Goal: Transaction & Acquisition: Obtain resource

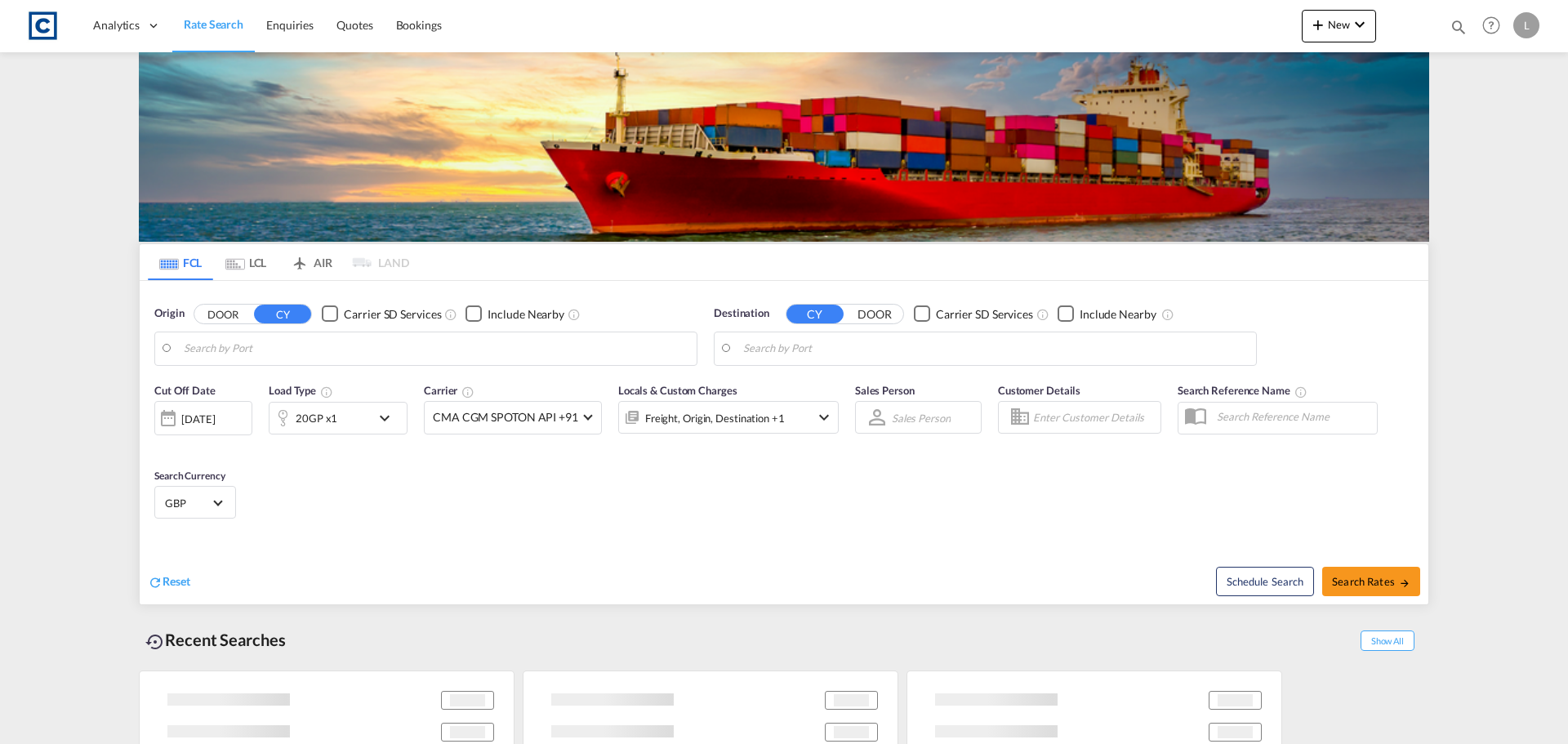
type input "GB-BB1, [PERSON_NAME] with [PERSON_NAME]"
type input "[GEOGRAPHIC_DATA], [GEOGRAPHIC_DATA]"
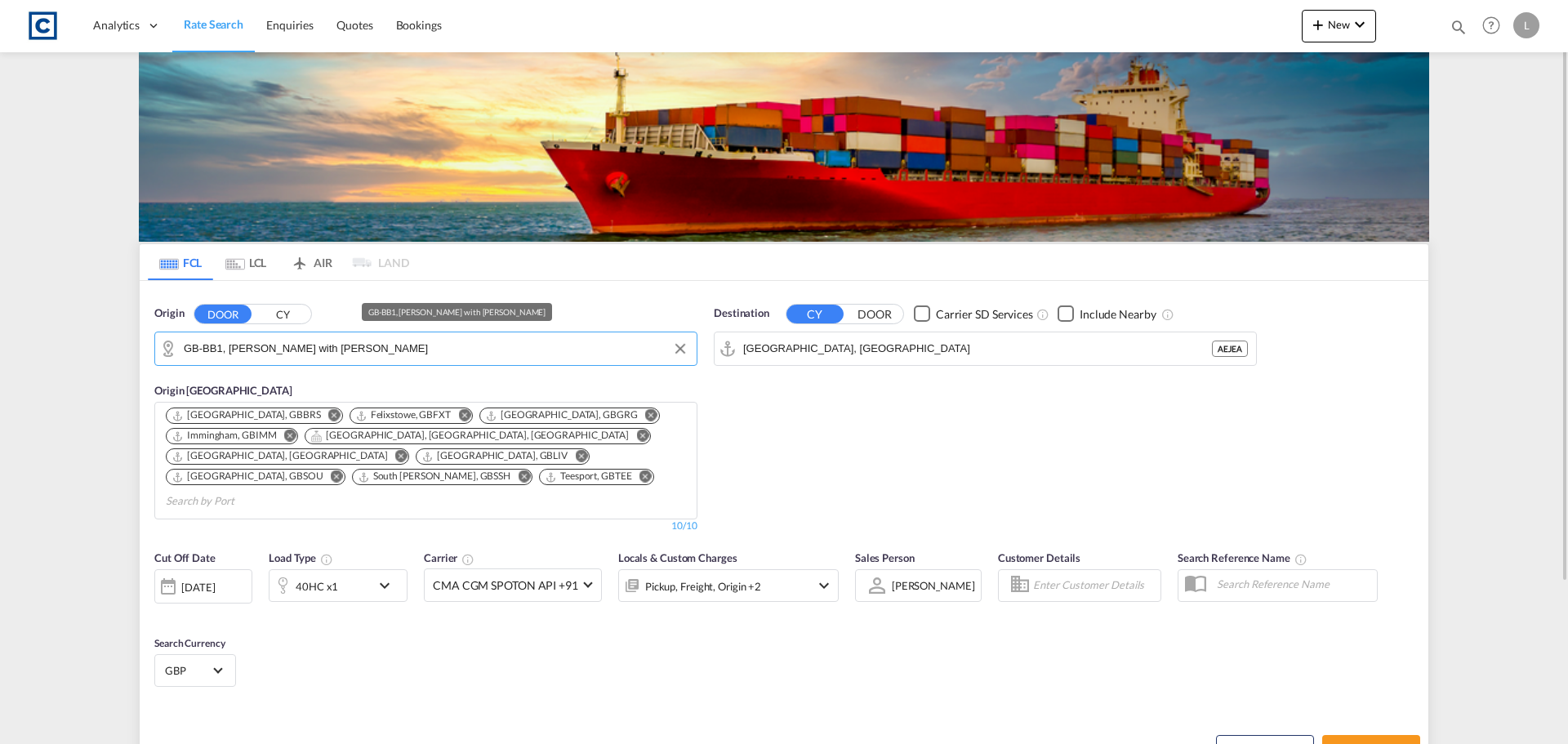
click at [367, 346] on input "GB-BB1, [PERSON_NAME] with [PERSON_NAME]" at bounding box center [436, 349] width 505 height 25
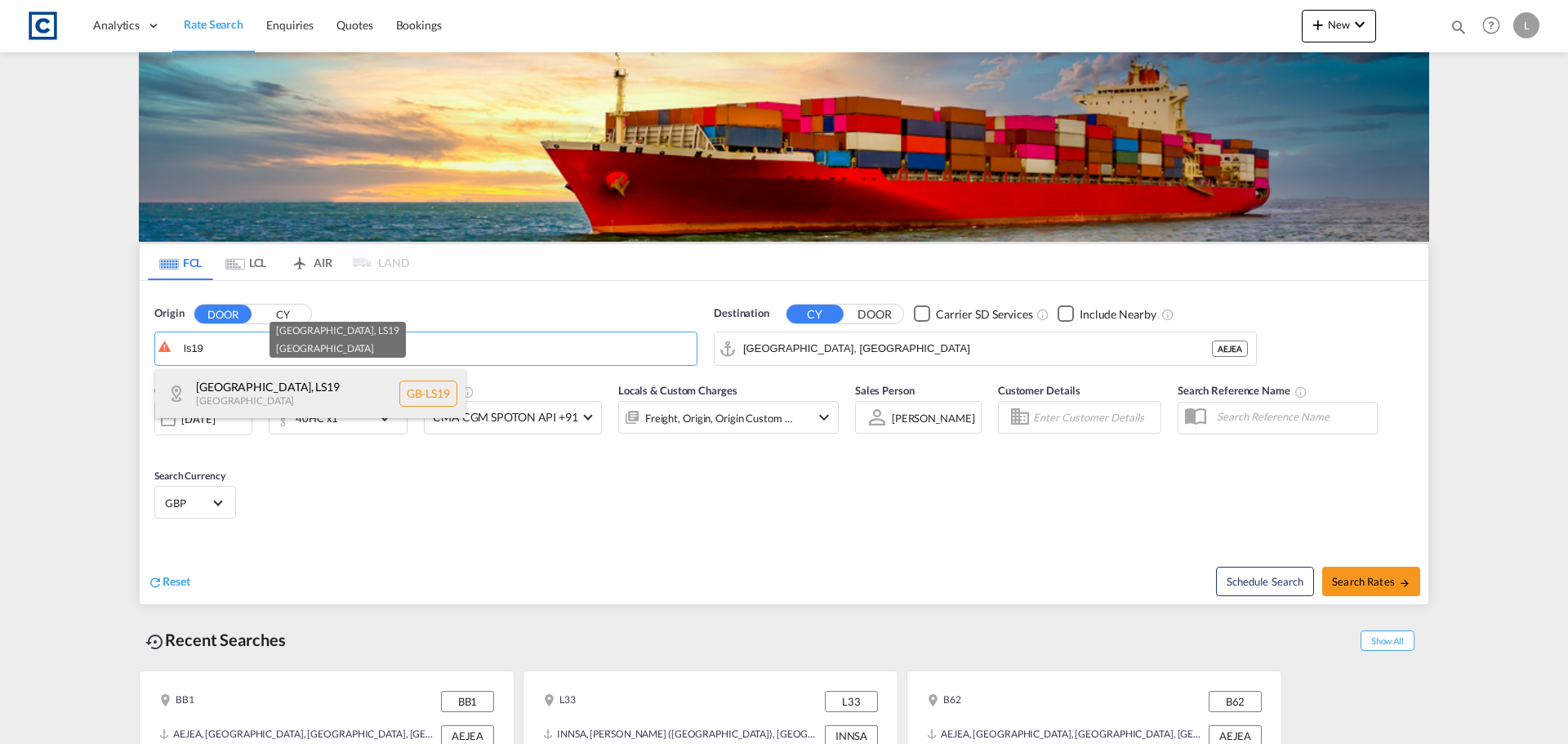
click at [260, 386] on div "[GEOGRAPHIC_DATA] , LS19 [GEOGRAPHIC_DATA] [GEOGRAPHIC_DATA]-LS19" at bounding box center [310, 394] width 310 height 49
type input "GB-LS19, [GEOGRAPHIC_DATA]"
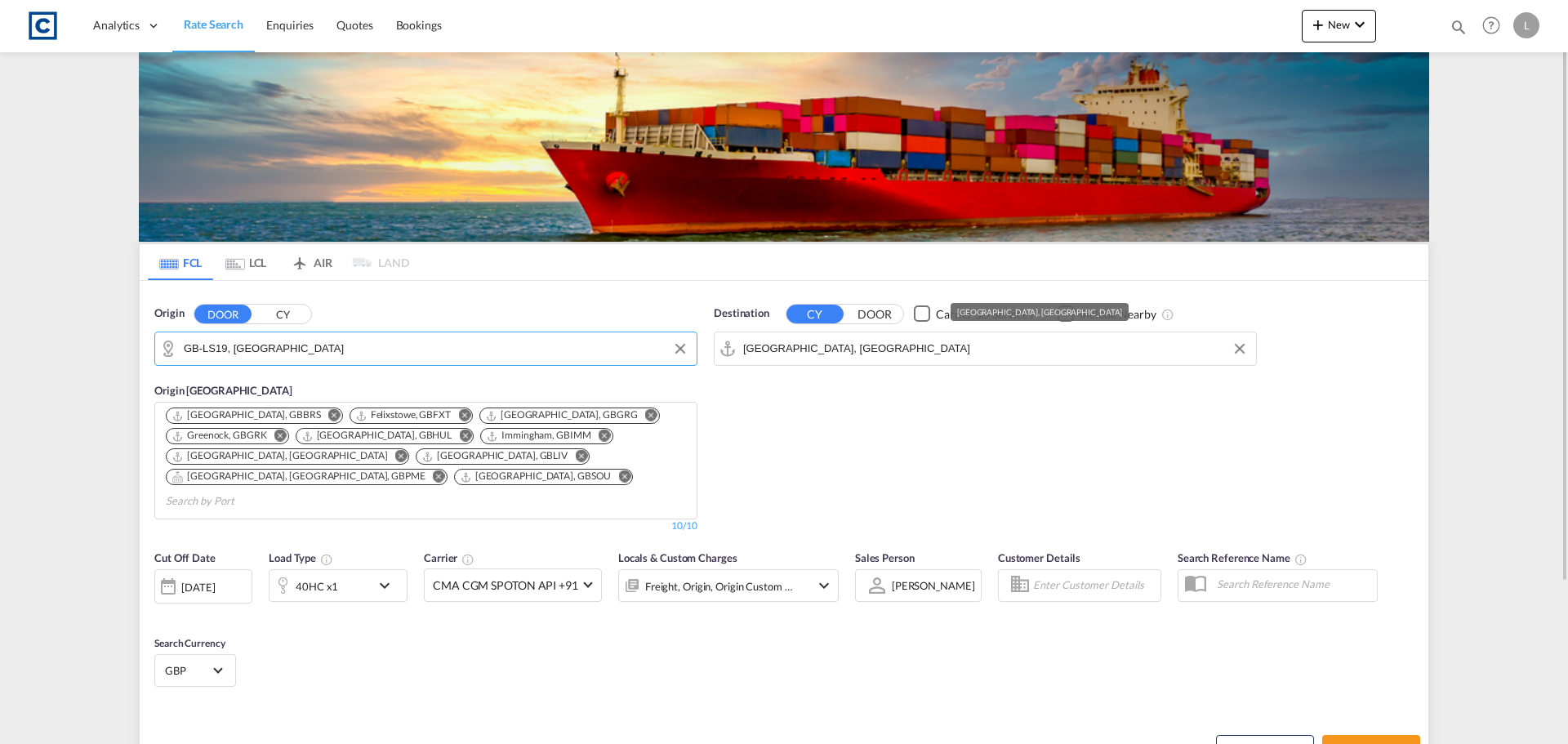
click at [873, 350] on input "[GEOGRAPHIC_DATA], [GEOGRAPHIC_DATA]" at bounding box center [995, 349] width 505 height 25
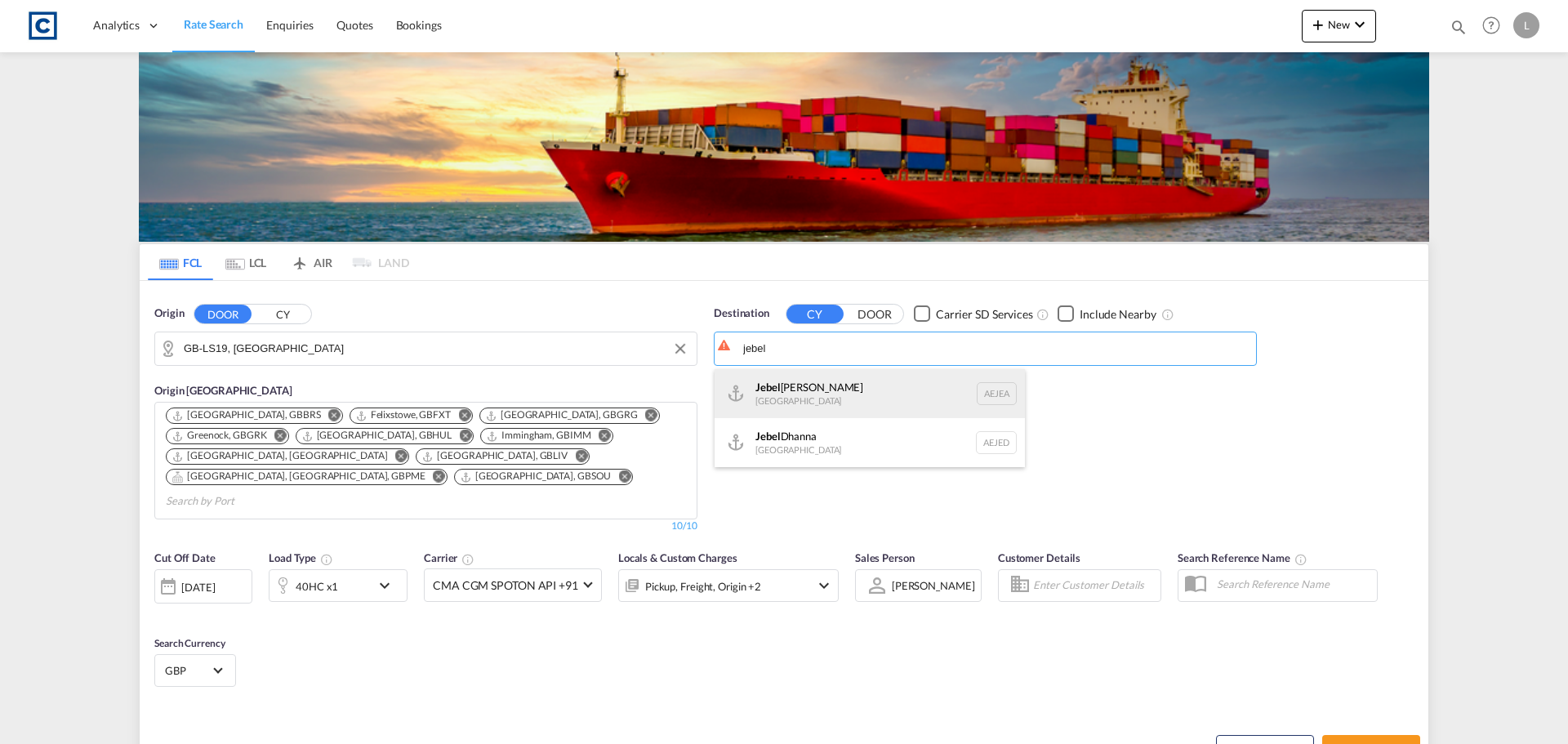
click at [812, 400] on div "[GEOGRAPHIC_DATA] [GEOGRAPHIC_DATA]" at bounding box center [870, 394] width 310 height 49
type input "[GEOGRAPHIC_DATA], [GEOGRAPHIC_DATA]"
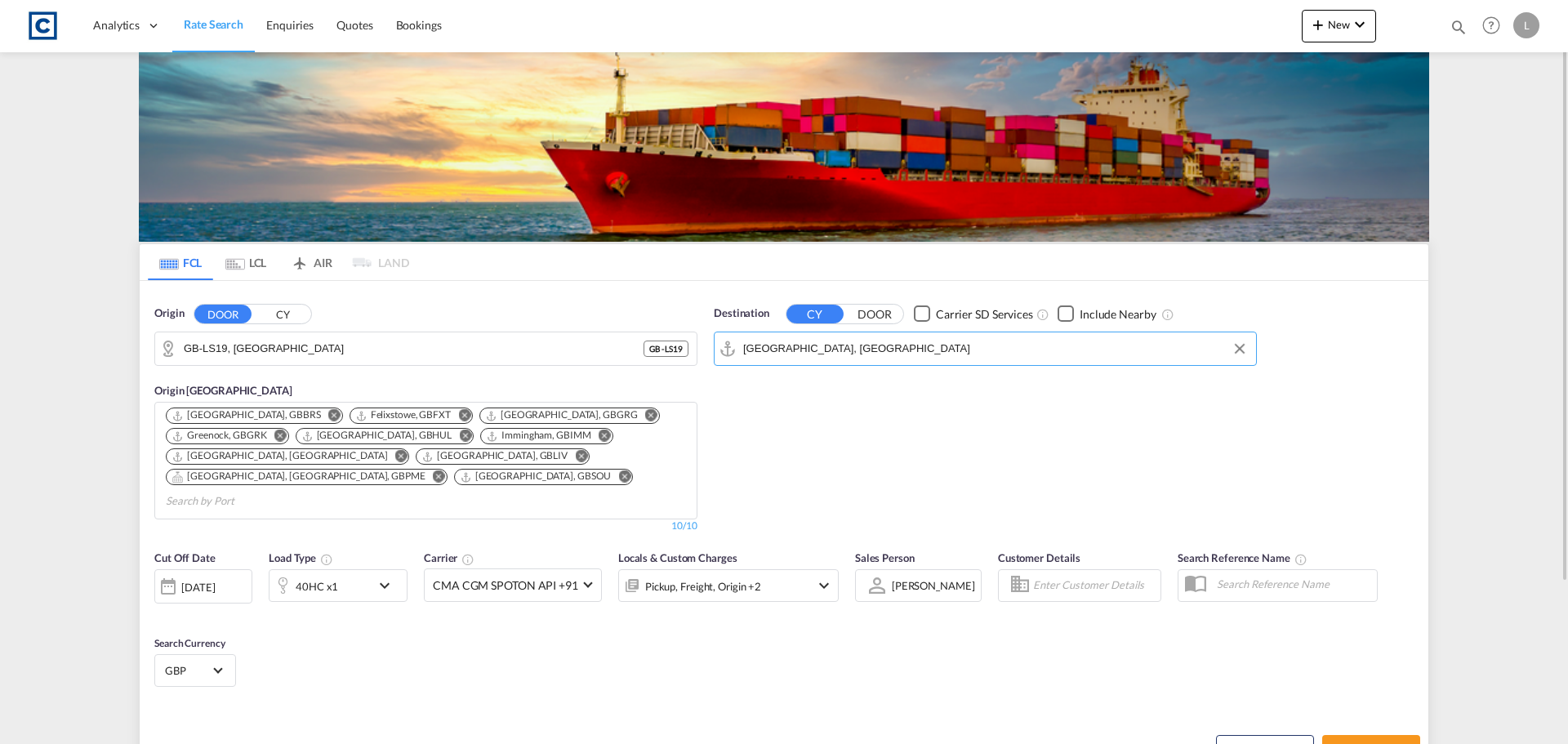
click at [343, 569] on div "40HC x1" at bounding box center [320, 585] width 101 height 33
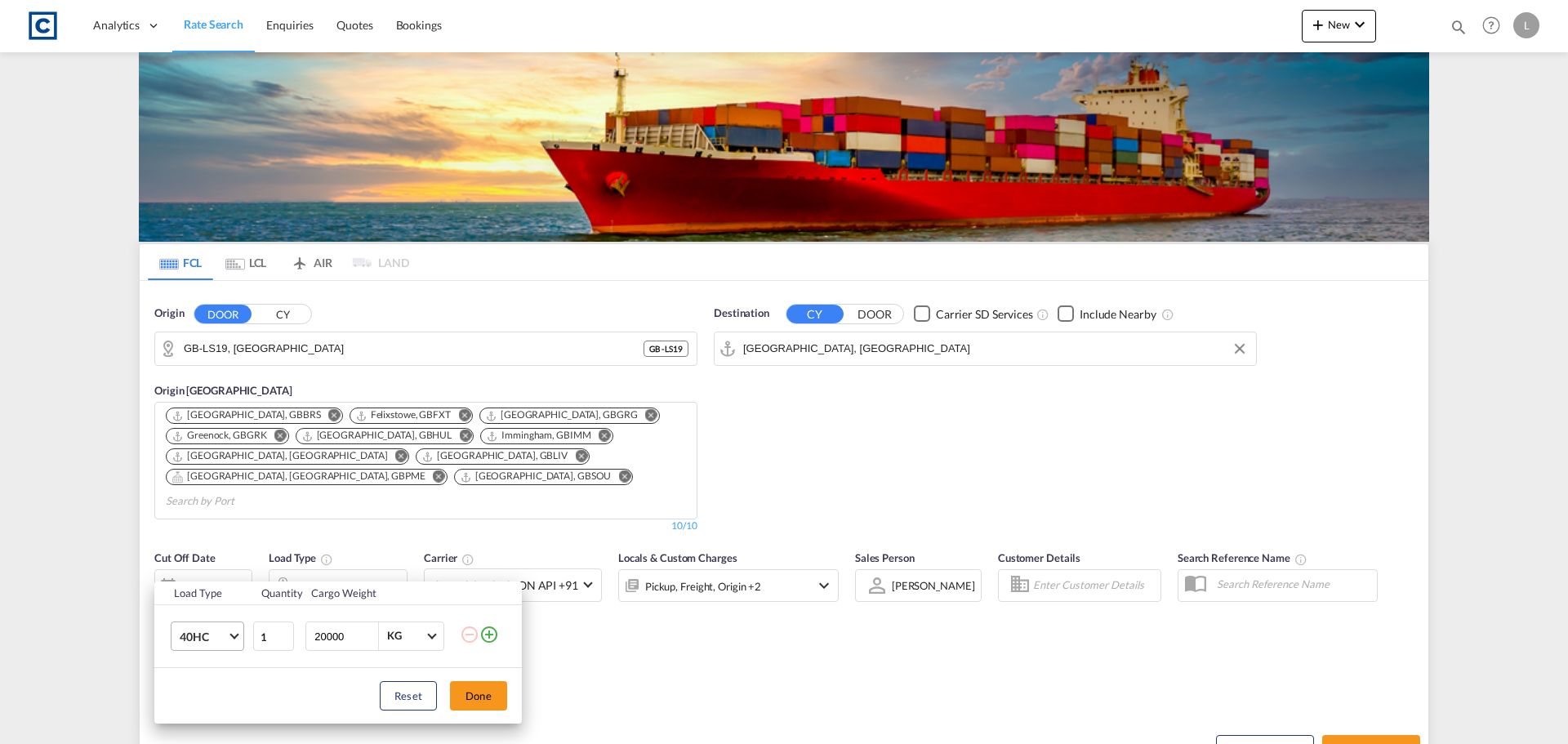
click at [213, 630] on span "40HC" at bounding box center [204, 637] width 47 height 16
click at [189, 543] on div "20GP" at bounding box center [194, 547] width 29 height 16
click at [483, 695] on button "Done" at bounding box center [478, 696] width 57 height 30
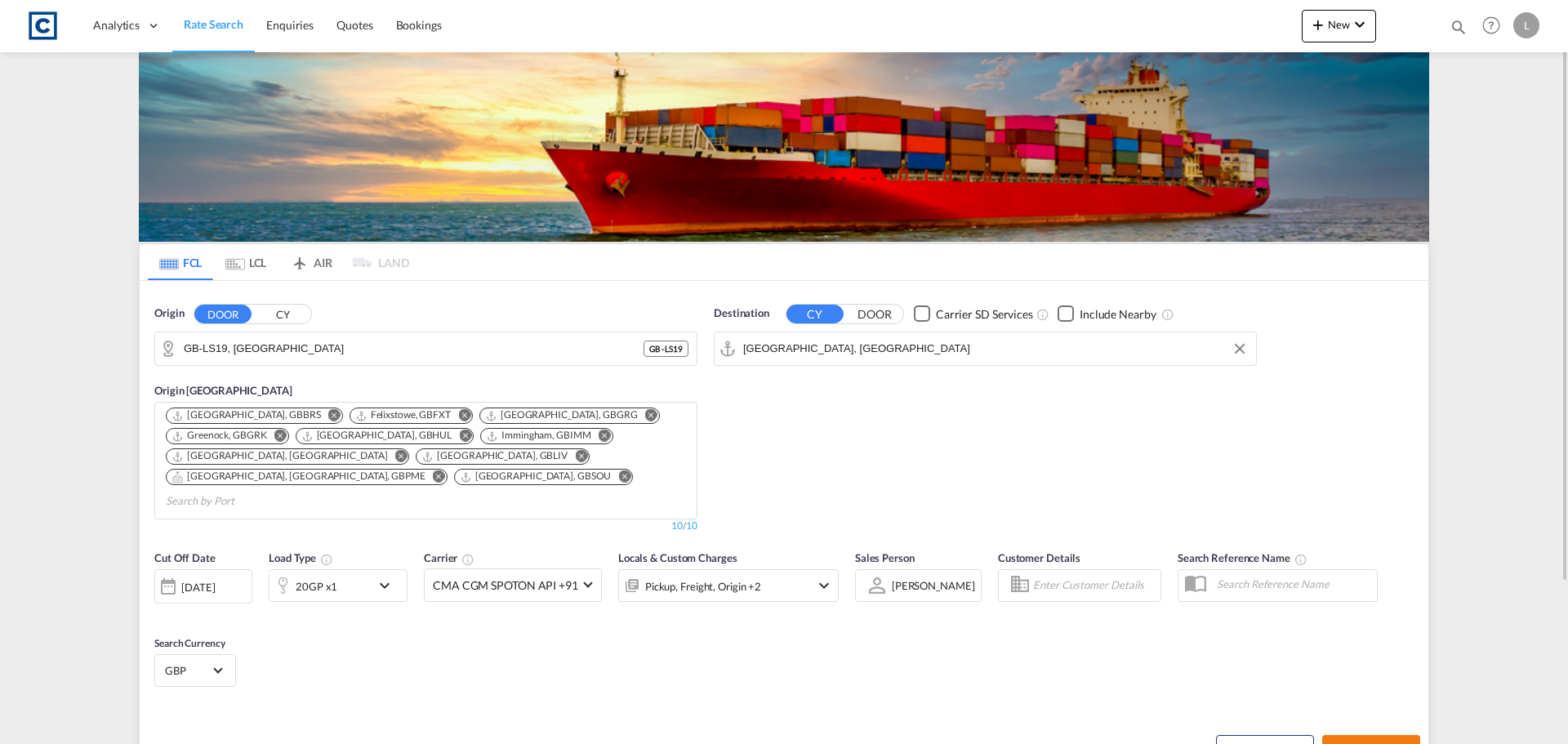
click at [1341, 743] on span "Search Rates" at bounding box center [1371, 749] width 78 height 13
type input "LS19 to AEJEA / [DATE]"
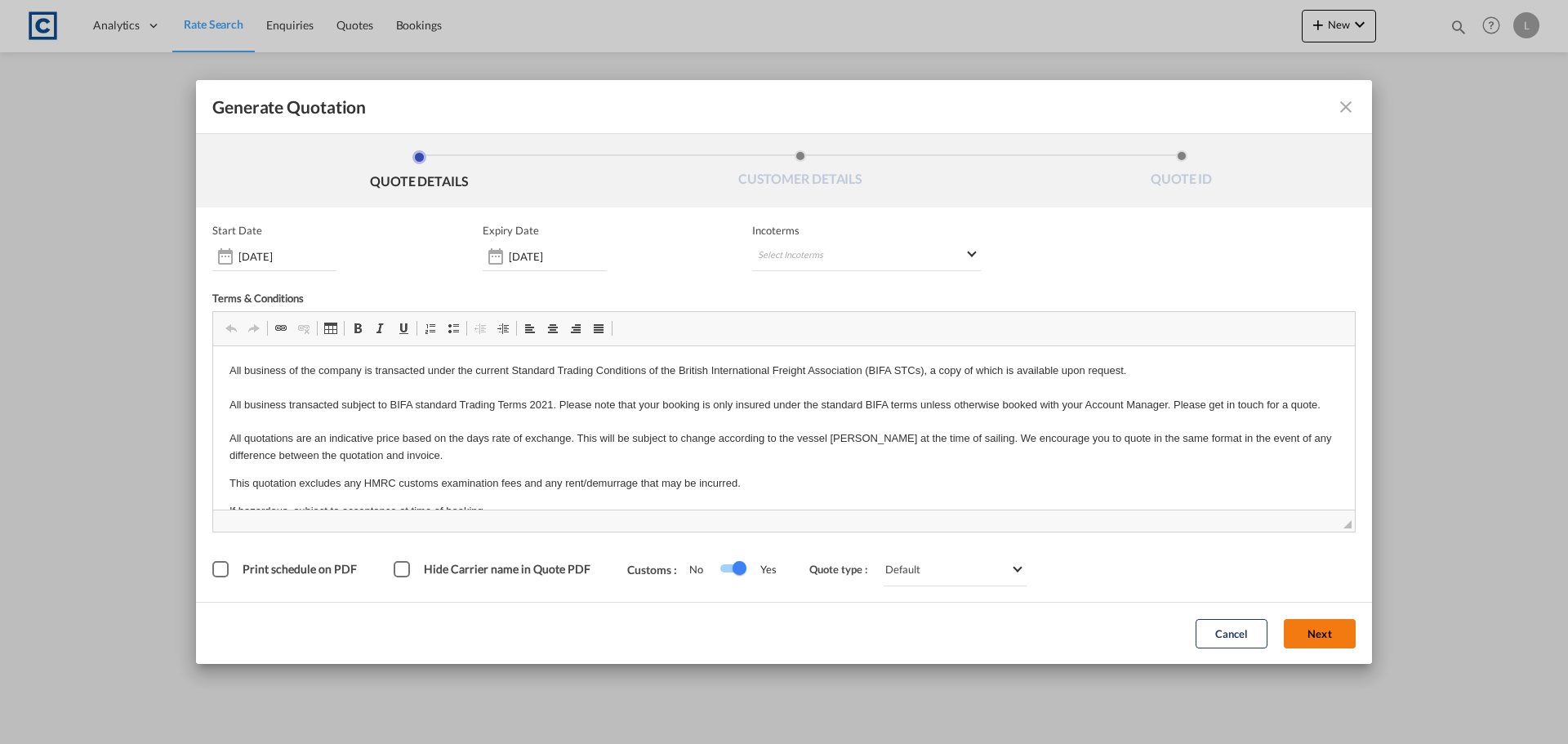
click at [1323, 630] on button "Next" at bounding box center [1320, 634] width 72 height 30
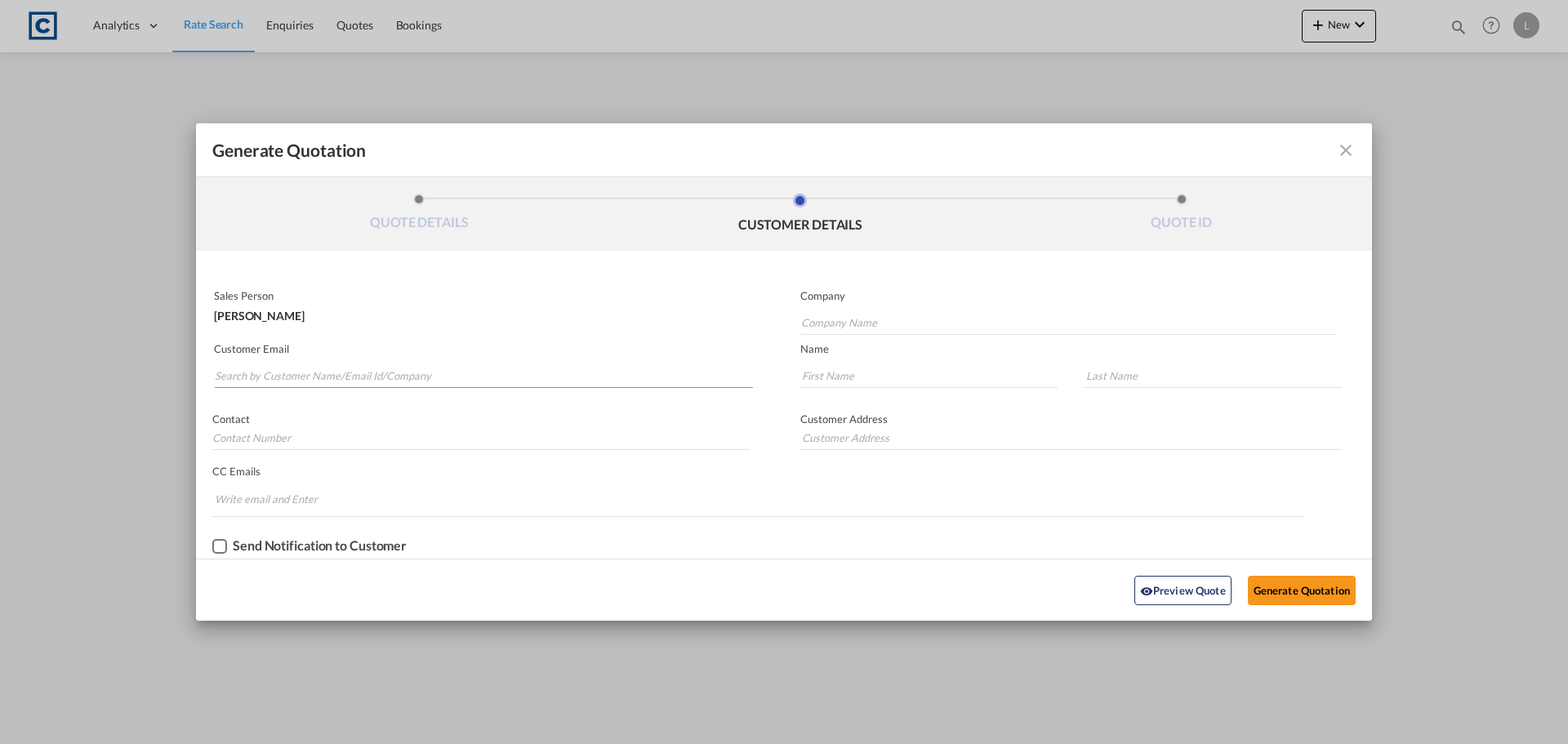
click at [243, 367] on input "Search by Customer Name/Email Id/Company" at bounding box center [483, 376] width 538 height 25
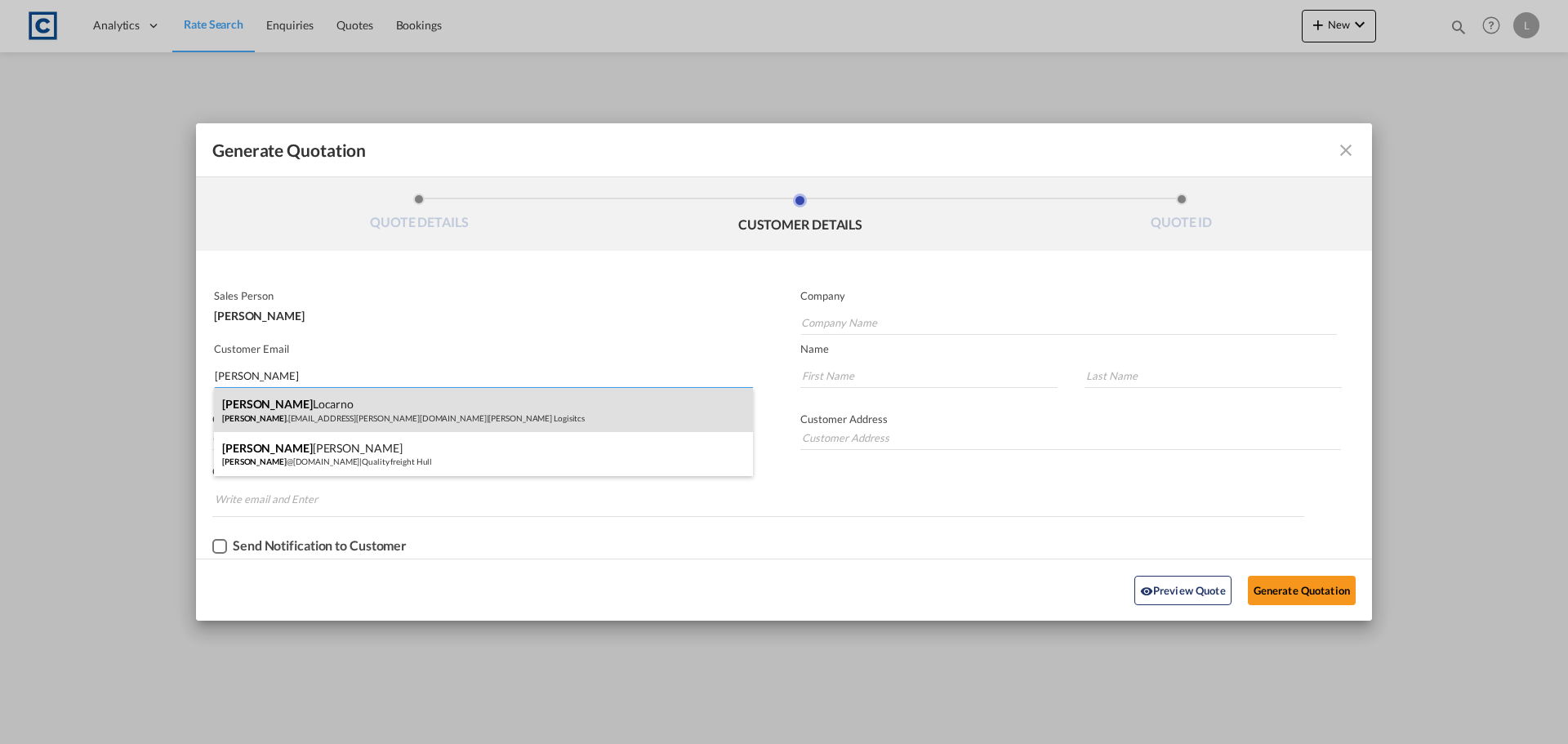
type input "[PERSON_NAME]"
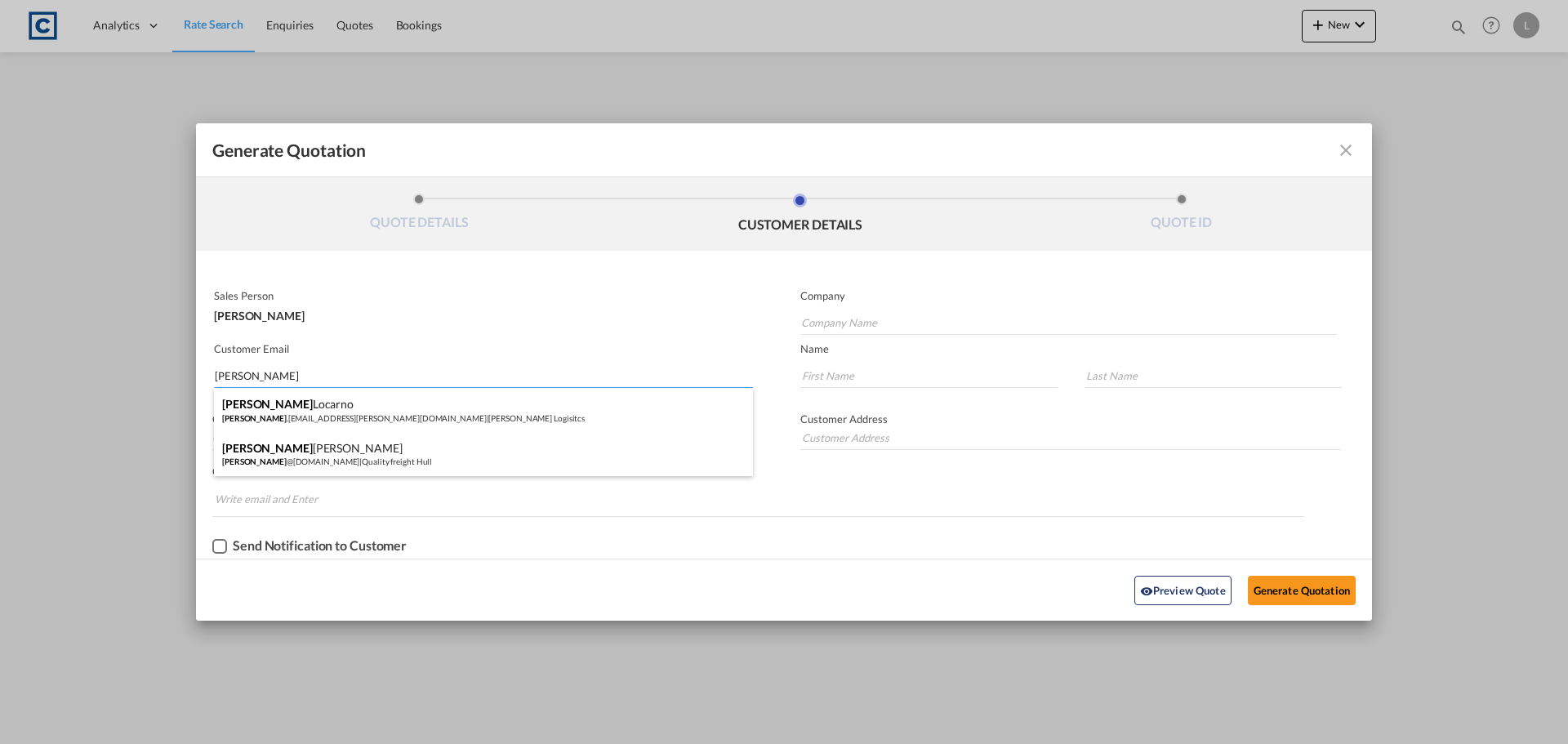
click at [237, 402] on div "[PERSON_NAME] [PERSON_NAME] .[EMAIL_ADDRESS][PERSON_NAME][DOMAIN_NAME] | [PERSO…" at bounding box center [483, 411] width 539 height 44
type input "[PERSON_NAME] Logisitcs"
type input "[PERSON_NAME][EMAIL_ADDRESS][PERSON_NAME][DOMAIN_NAME]"
type input "[PERSON_NAME]"
type input "Locarno"
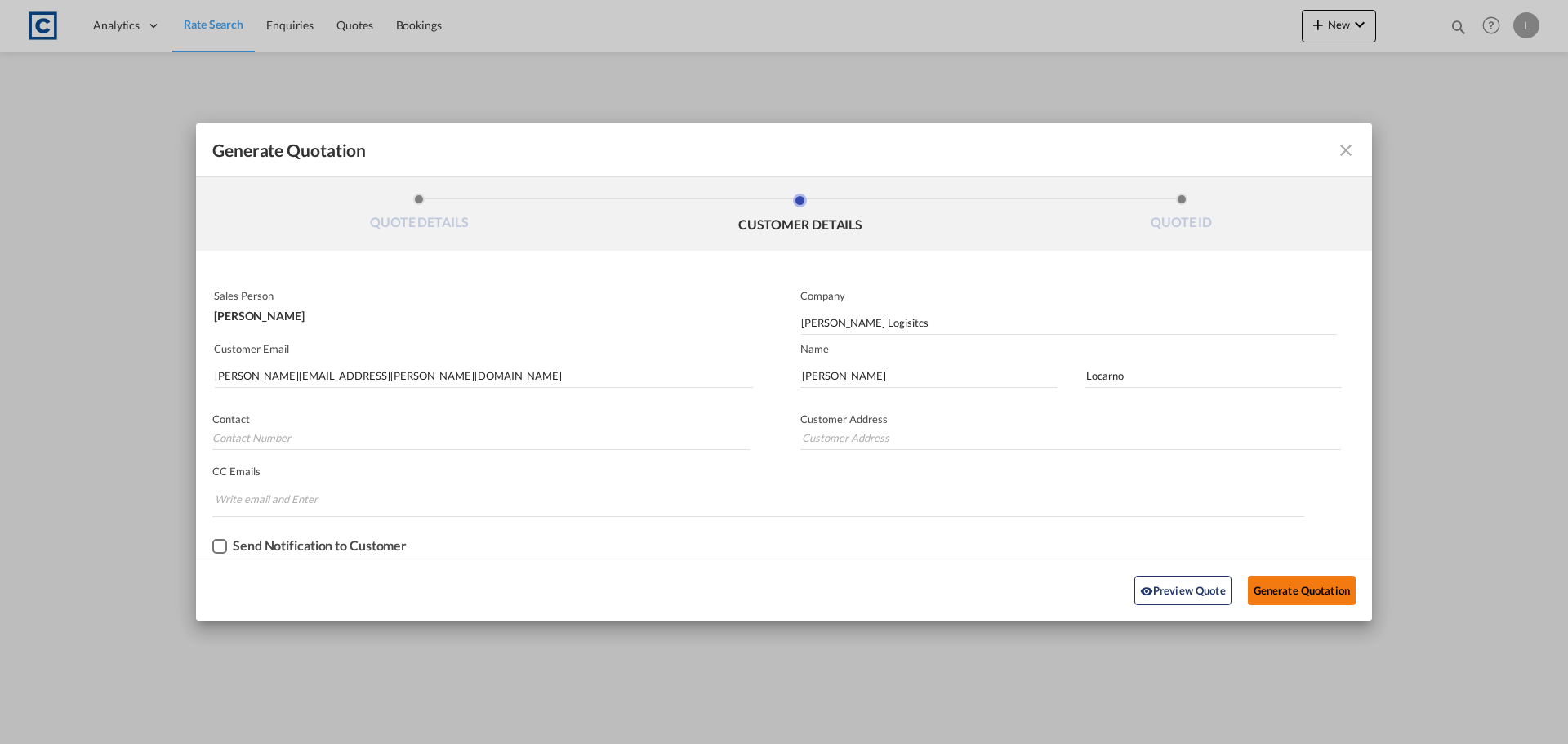
click at [1308, 579] on button "Generate Quotation" at bounding box center [1302, 590] width 108 height 30
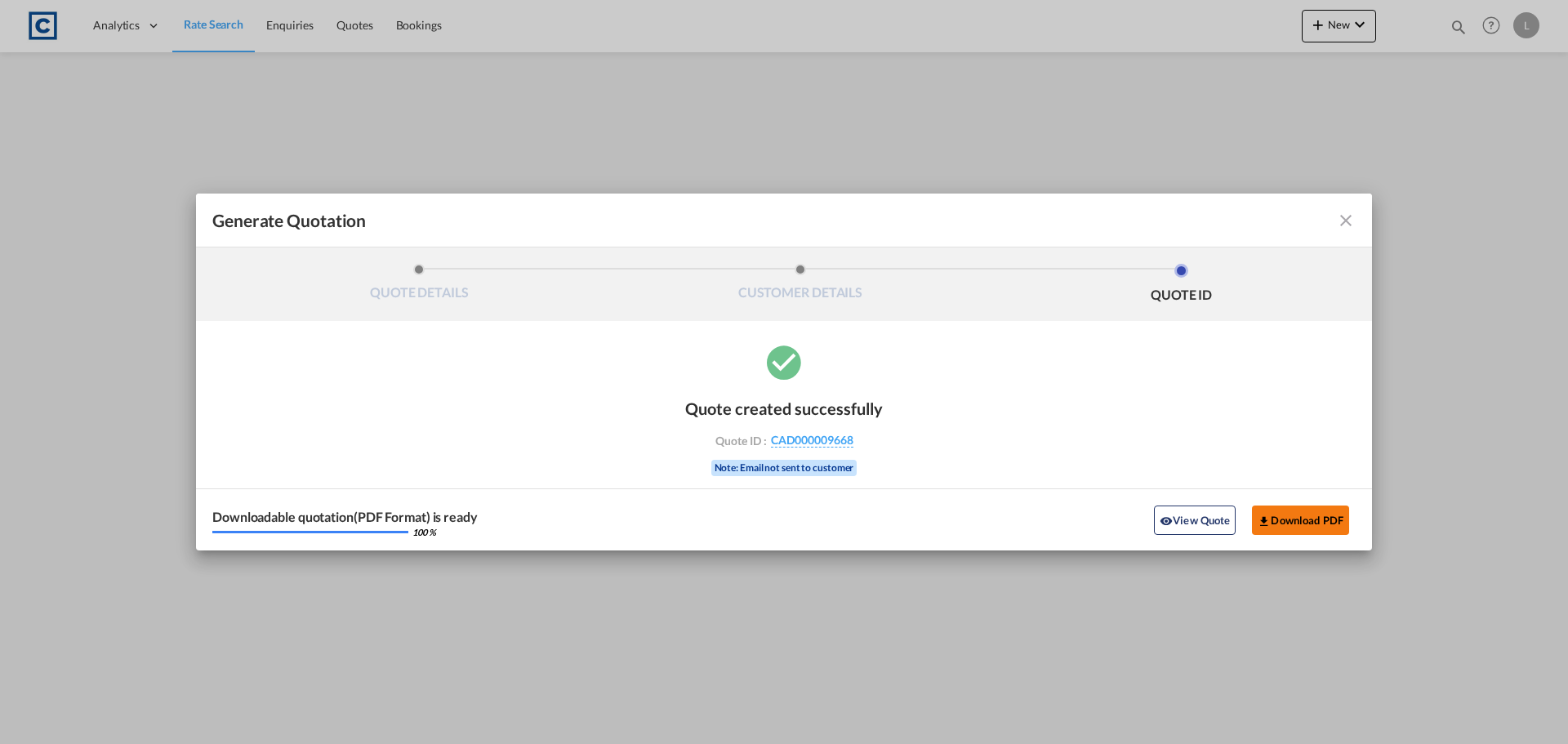
click at [1285, 513] on button "Download PDF" at bounding box center [1301, 520] width 98 height 30
